Goal: Task Accomplishment & Management: Manage account settings

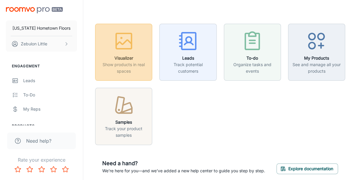
click at [127, 61] on h6 "Visualizer" at bounding box center [123, 58] width 49 height 7
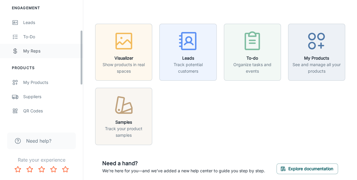
scroll to position [69, 0]
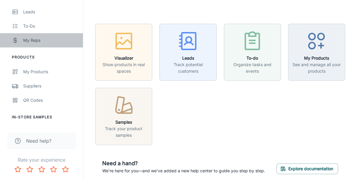
click at [41, 42] on div "My Reps" at bounding box center [50, 40] width 54 height 7
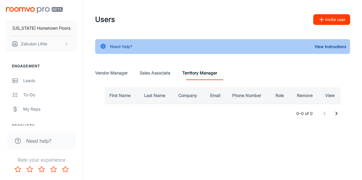
click at [157, 72] on Associate "Sales Associate" at bounding box center [155, 73] width 31 height 14
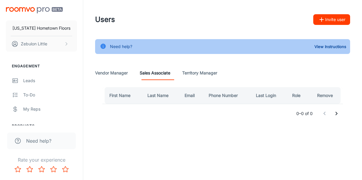
click at [104, 73] on Manager "Vendor Manager" at bounding box center [111, 73] width 33 height 14
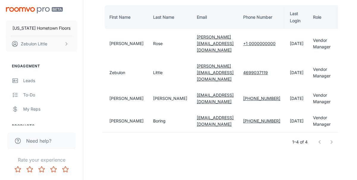
scroll to position [93, 0]
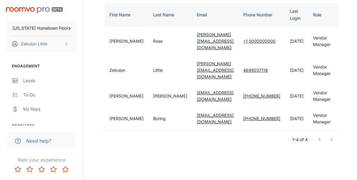
click at [116, 123] on td "[PERSON_NAME]" at bounding box center [125, 119] width 46 height 23
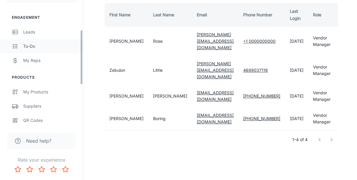
scroll to position [69, 0]
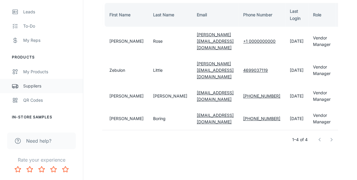
click at [37, 87] on div "Suppliers" at bounding box center [50, 86] width 54 height 7
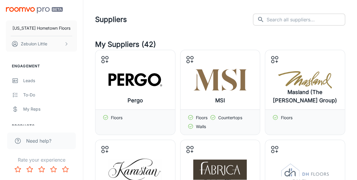
click at [287, 19] on input "text" at bounding box center [306, 20] width 78 height 12
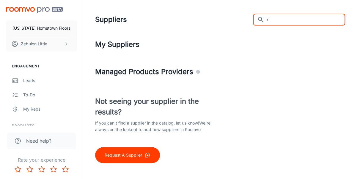
type input "r"
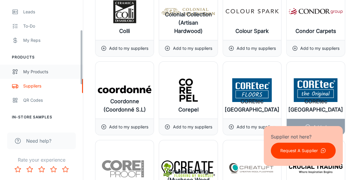
scroll to position [34, 0]
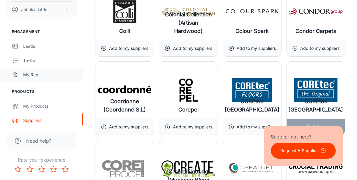
click at [36, 73] on div "My Reps" at bounding box center [50, 75] width 54 height 7
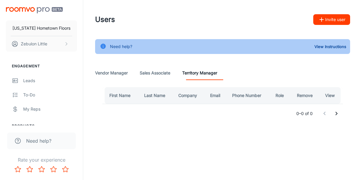
click at [162, 73] on Associate "Sales Associate" at bounding box center [155, 73] width 31 height 14
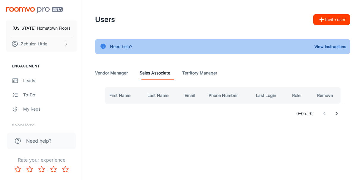
click at [198, 73] on Manager "Territory Manager" at bounding box center [199, 73] width 35 height 14
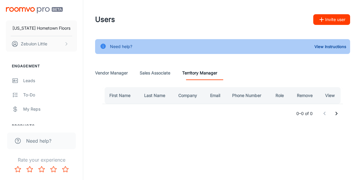
click at [334, 20] on button "Invite user" at bounding box center [331, 19] width 37 height 11
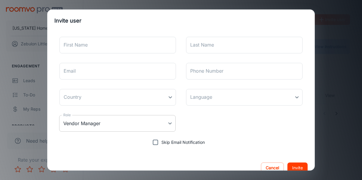
click at [171, 123] on body "[US_STATE] Hometown Floors Zebulon Little Engagement Leads To-do My Reps Produc…" at bounding box center [181, 90] width 362 height 180
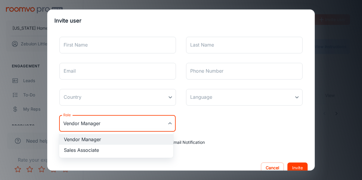
click at [100, 151] on li "Sales Associate" at bounding box center [116, 150] width 114 height 11
type input "Sales Associate"
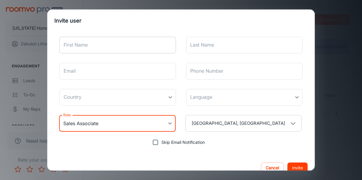
click at [89, 43] on input "First Name" at bounding box center [117, 45] width 117 height 17
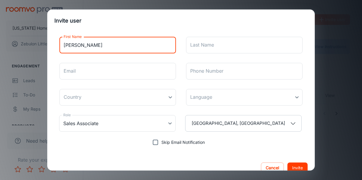
type input "[PERSON_NAME]"
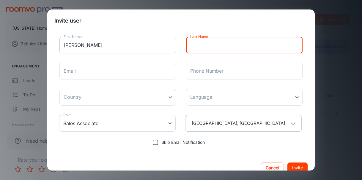
type input "L"
type input "Valentine"
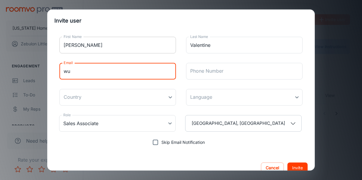
type input "w"
type input "[PERSON_NAME][EMAIL_ADDRESS][DOMAIN_NAME]"
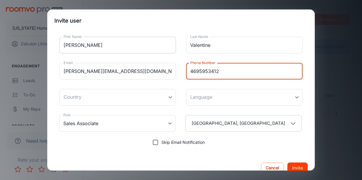
type input "4695953412"
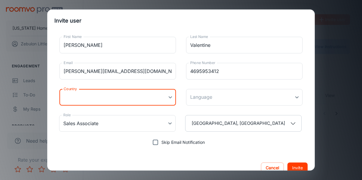
click at [114, 100] on body "[US_STATE] Hometown Floors Zebulon Little Engagement Leads To-do My Reps Produc…" at bounding box center [181, 90] width 362 height 180
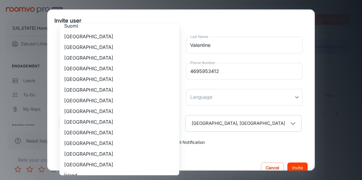
scroll to position [552, 0]
click at [78, 120] on li "[GEOGRAPHIC_DATA]" at bounding box center [119, 122] width 120 height 11
type input "[GEOGRAPHIC_DATA]"
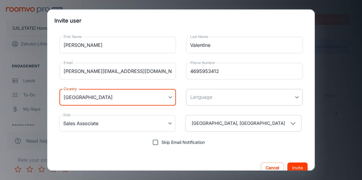
click at [192, 99] on body "[US_STATE] Hometown Floors Zebulon Little Engagement Leads To-do My Reps Produc…" at bounding box center [181, 90] width 362 height 180
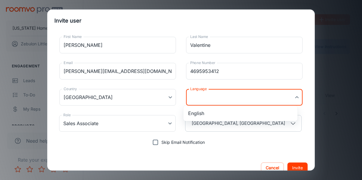
click at [195, 113] on li "English" at bounding box center [240, 113] width 114 height 11
type input "en-us"
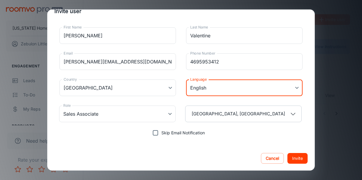
click at [290, 160] on button "Invite" at bounding box center [297, 158] width 20 height 11
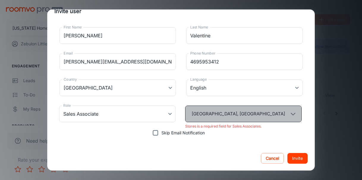
click at [291, 113] on polyline "button" at bounding box center [293, 114] width 4 height 2
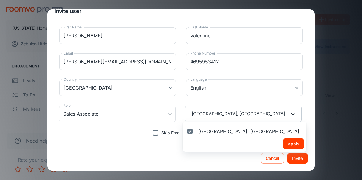
click at [195, 132] on label "[GEOGRAPHIC_DATA], [GEOGRAPHIC_DATA]" at bounding box center [245, 132] width 124 height 14
click at [194, 132] on input "[GEOGRAPHIC_DATA], [GEOGRAPHIC_DATA]" at bounding box center [189, 132] width 10 height 12
checkbox input "false"
click at [283, 143] on button "Apply" at bounding box center [293, 144] width 21 height 11
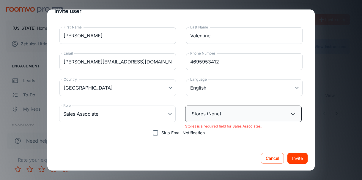
click at [283, 115] on button "Stores (None)" at bounding box center [243, 114] width 117 height 17
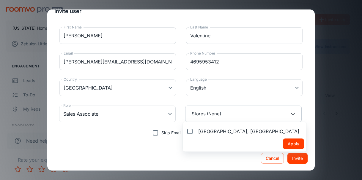
click at [189, 131] on input "[GEOGRAPHIC_DATA], [GEOGRAPHIC_DATA]" at bounding box center [189, 132] width 10 height 12
checkbox input "true"
click at [283, 144] on button "Apply" at bounding box center [293, 144] width 21 height 11
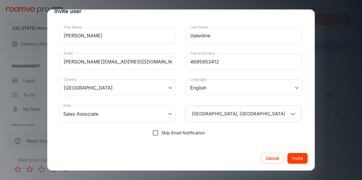
click at [296, 159] on button "Invite" at bounding box center [297, 158] width 20 height 11
type input "Vendor Manager"
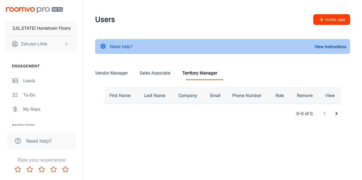
click at [160, 75] on Associate "Sales Associate" at bounding box center [155, 73] width 31 height 14
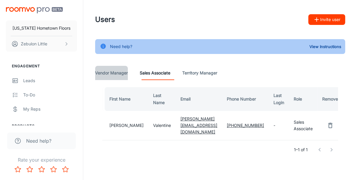
drag, startPoint x: 113, startPoint y: 74, endPoint x: 113, endPoint y: 78, distance: 4.2
click at [113, 74] on Manager "Vendor Manager" at bounding box center [111, 73] width 33 height 14
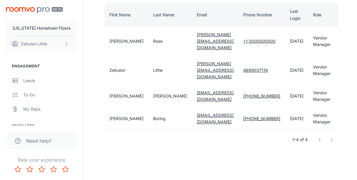
scroll to position [102, 0]
click at [113, 111] on td "[PERSON_NAME]" at bounding box center [125, 119] width 46 height 23
click at [345, 115] on icon "remove user" at bounding box center [348, 118] width 7 height 7
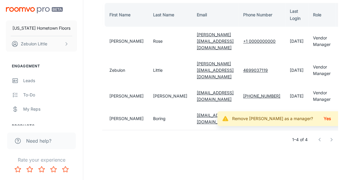
click at [318, 114] on button "Yes" at bounding box center [327, 119] width 19 height 11
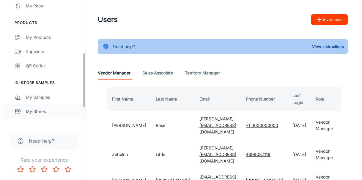
scroll to position [138, 0]
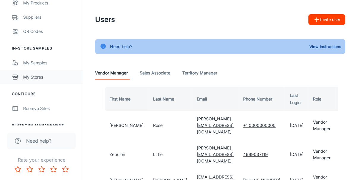
click at [36, 80] on div "My Stores" at bounding box center [50, 77] width 54 height 7
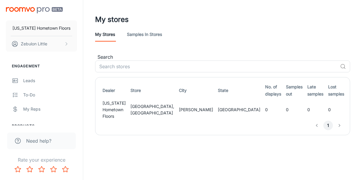
click at [146, 35] on link "Samples in stores" at bounding box center [144, 34] width 35 height 14
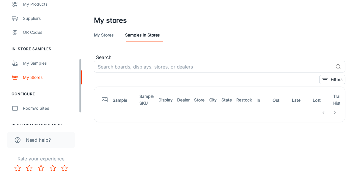
scroll to position [138, 0]
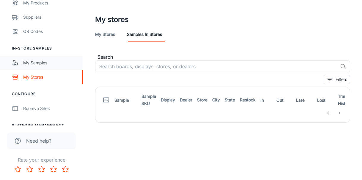
click at [39, 65] on div "My Samples" at bounding box center [50, 63] width 54 height 7
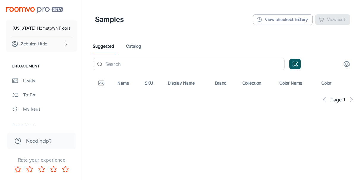
click at [134, 47] on link "Catalog" at bounding box center [133, 46] width 15 height 14
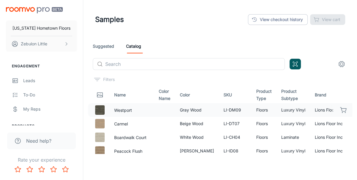
click at [210, 111] on td "Gray Wood" at bounding box center [197, 110] width 44 height 14
click at [118, 110] on button "Westport" at bounding box center [123, 110] width 18 height 7
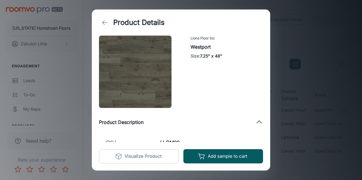
click at [105, 22] on icon "back" at bounding box center [104, 22] width 7 height 7
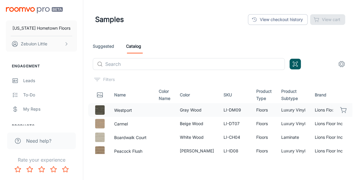
click at [113, 48] on link "Suggested" at bounding box center [103, 46] width 21 height 14
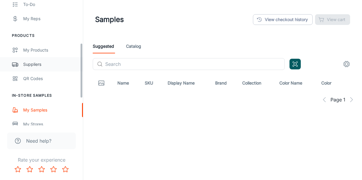
scroll to position [103, 0]
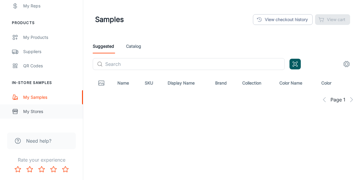
click at [33, 114] on div "My Stores" at bounding box center [50, 112] width 54 height 7
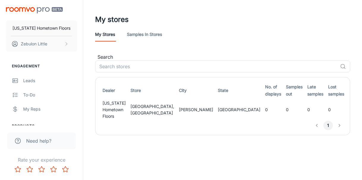
click at [147, 36] on link "Samples in stores" at bounding box center [144, 34] width 35 height 14
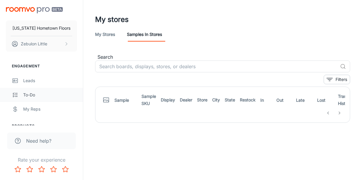
click at [27, 95] on div "To-do" at bounding box center [50, 95] width 54 height 7
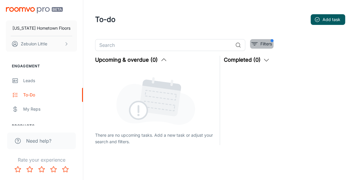
click at [254, 43] on icon "filter" at bounding box center [254, 43] width 7 height 7
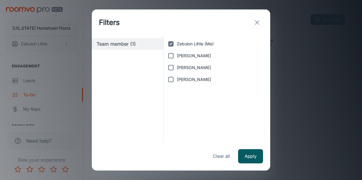
click at [257, 21] on icon "exit" at bounding box center [257, 22] width 7 height 7
